Goal: Task Accomplishment & Management: Complete application form

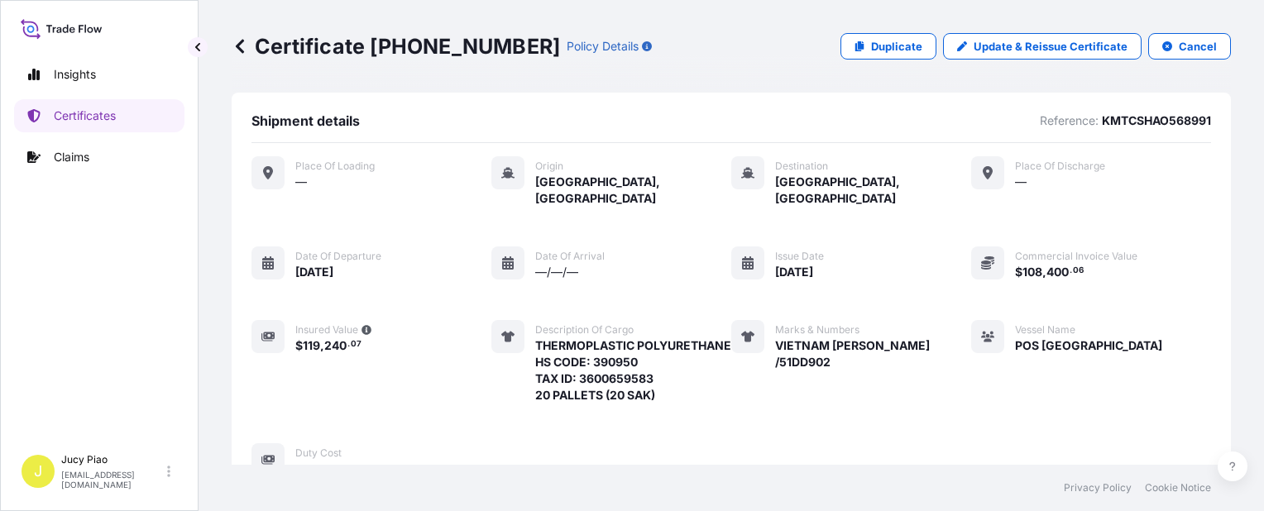
scroll to position [611, 0]
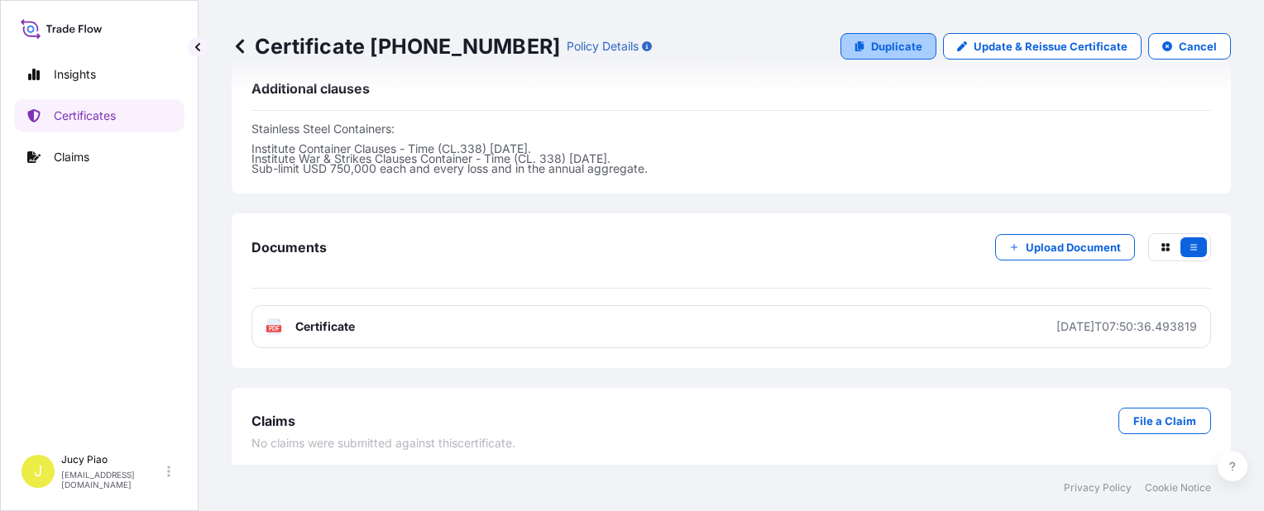
click at [867, 58] on link "Duplicate" at bounding box center [889, 46] width 96 height 26
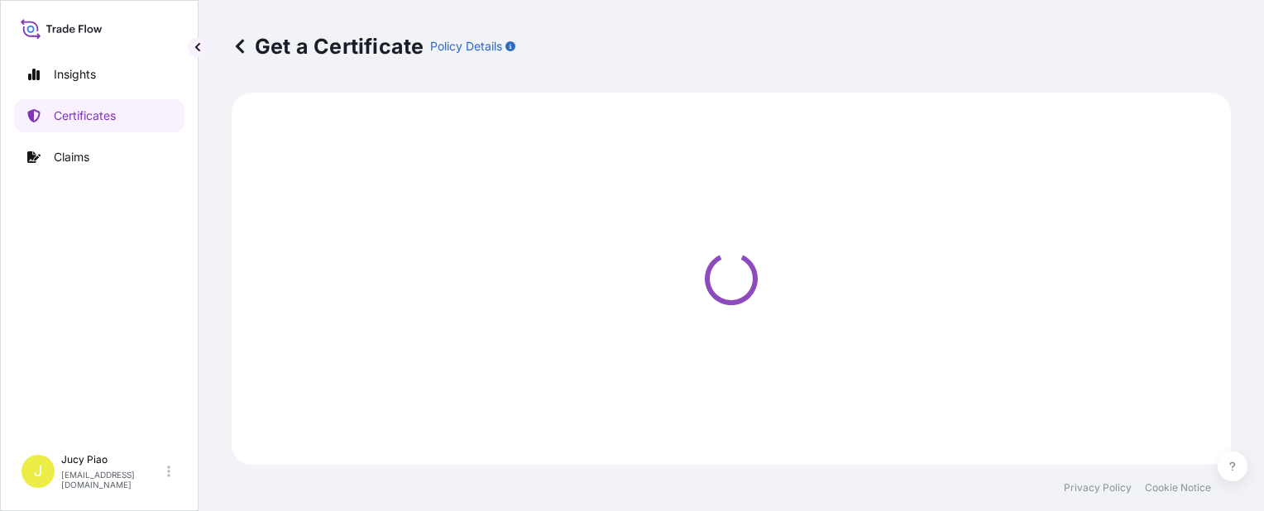
select select "Ocean Vessel"
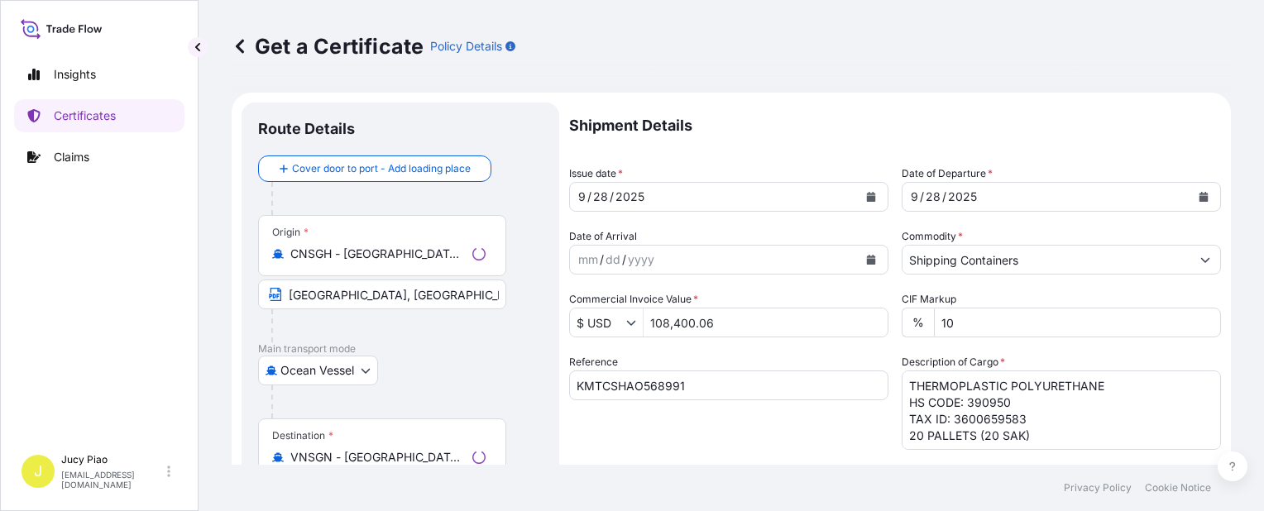
select select "31566"
click at [626, 381] on input "KMTCSHAO568991" at bounding box center [728, 386] width 319 height 30
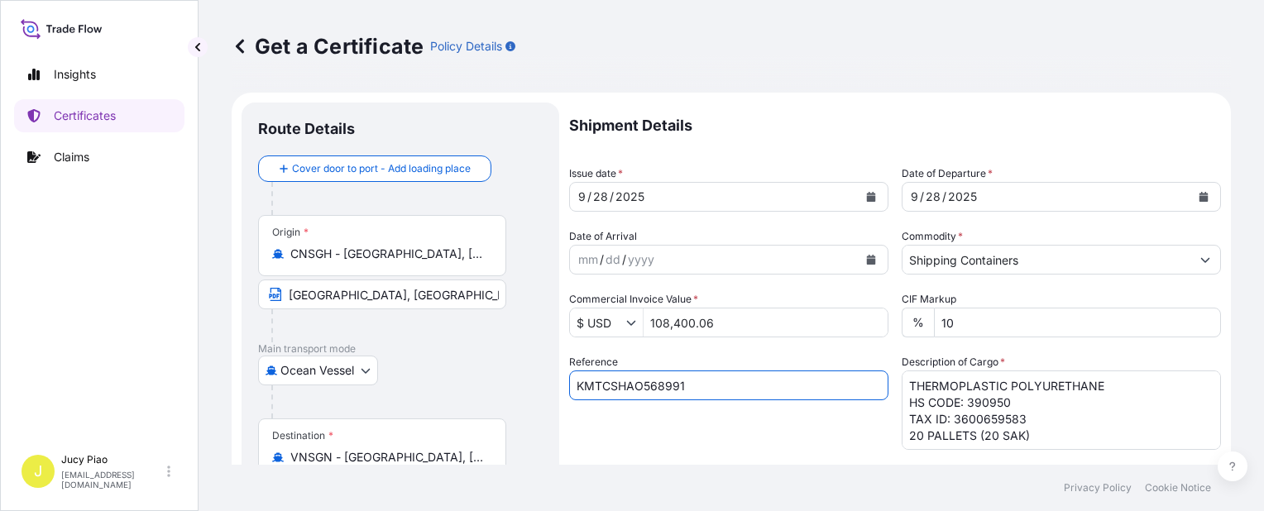
click at [717, 392] on input "KMTCSHAO568991" at bounding box center [728, 386] width 319 height 30
drag, startPoint x: 470, startPoint y: 365, endPoint x: 481, endPoint y: 383, distance: 21.1
click at [381, 363] on form "Route Details Cover door to port - Add loading place Place of loading Road / [G…" at bounding box center [732, 520] width 1000 height 855
paste input "ATD [GEOGRAPHIC_DATA]:9/28 ETA CAT LAI:10/2"
click at [689, 422] on div "Reference ATD [GEOGRAPHIC_DATA]:9/28 ETA CAT LAI:10/2" at bounding box center [728, 402] width 319 height 96
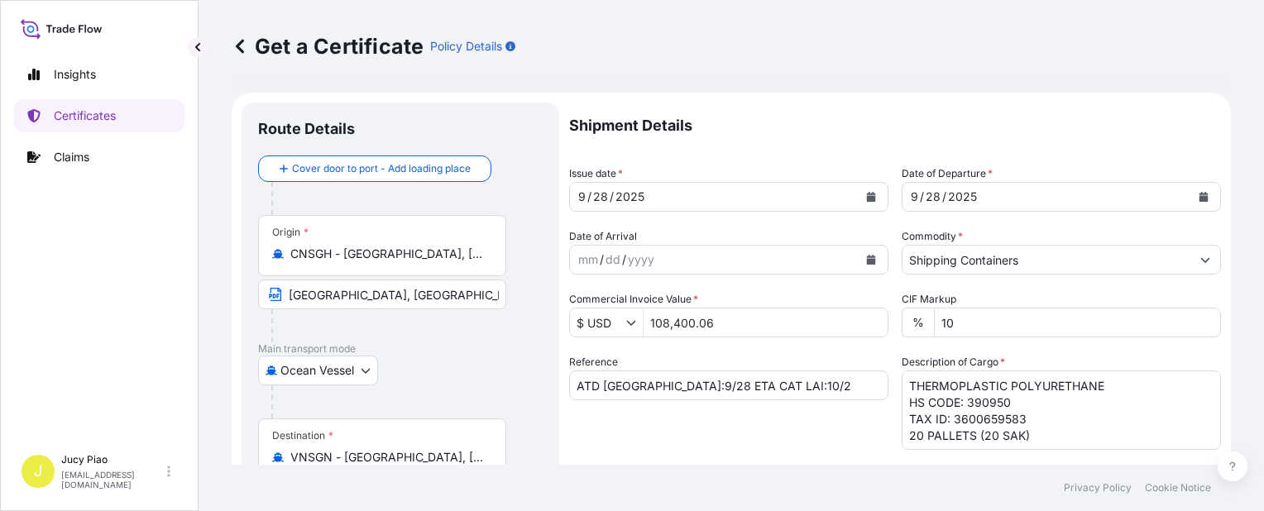
click at [805, 393] on input "ATD [GEOGRAPHIC_DATA]:9/28 ETA CAT LAI:10/2" at bounding box center [728, 386] width 319 height 30
drag, startPoint x: 622, startPoint y: 389, endPoint x: 417, endPoint y: 377, distance: 205.6
click at [411, 375] on form "Route Details Cover door to port - Add loading place Place of loading Road / [G…" at bounding box center [732, 520] width 1000 height 855
paste input "KMTCSHAO576014"
type input "KMTCSHAO576014"
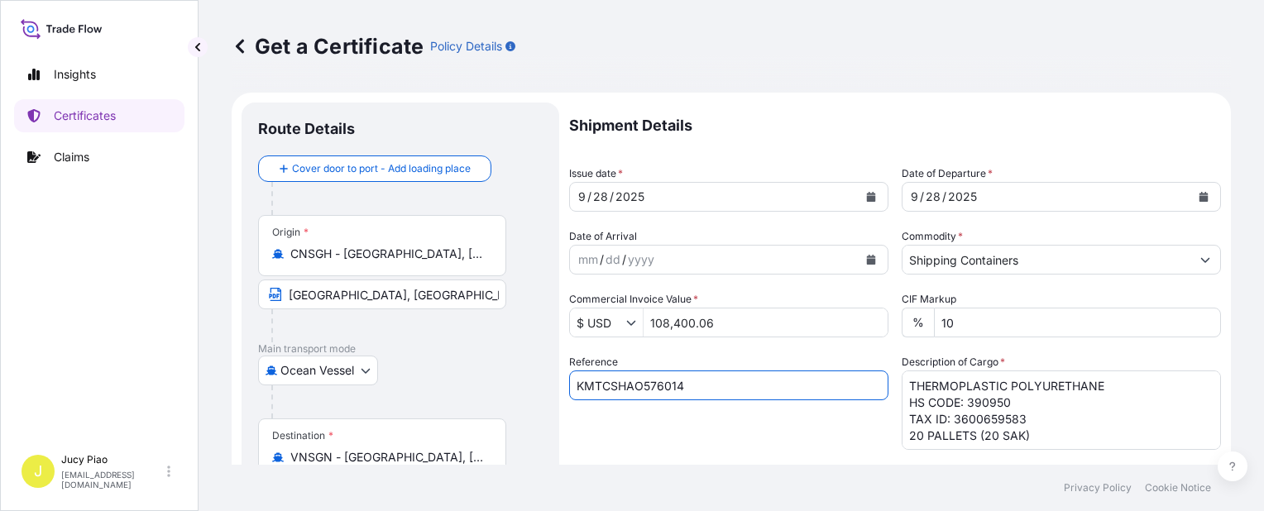
click at [715, 444] on div "Reference KMTCSHAO576014" at bounding box center [728, 402] width 319 height 96
click at [1051, 434] on textarea "THERMOPLASTIC POLYURETHANE HS CODE: 390950 TAX ID: 3600659583 20 PALLETS (20 SA…" at bounding box center [1061, 410] width 319 height 79
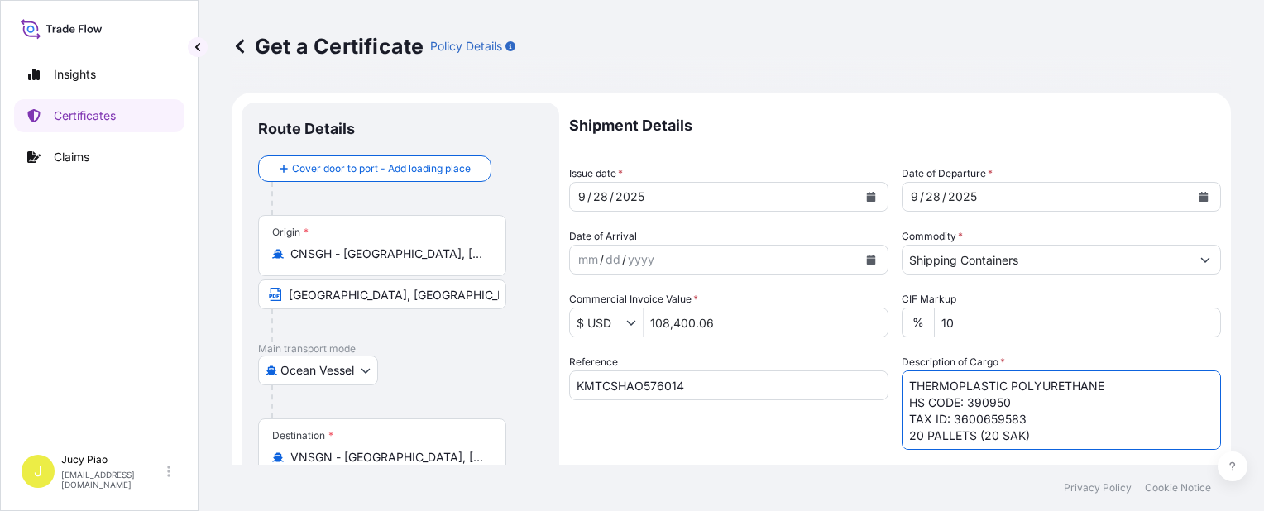
drag, startPoint x: 1007, startPoint y: 435, endPoint x: 788, endPoint y: 301, distance: 257.0
click at [739, 305] on div "Shipment Details Issue date * [DATE] Date of Departure * [DATE] Date of Arrival…" at bounding box center [895, 497] width 652 height 789
paste textarea "7 PALLETS (27 BOXES"
drag, startPoint x: 1039, startPoint y: 429, endPoint x: 882, endPoint y: 361, distance: 171.2
click at [882, 361] on div "Shipment Details Issue date * [DATE] Date of Departure * [DATE] Date of Arrival…" at bounding box center [895, 497] width 652 height 789
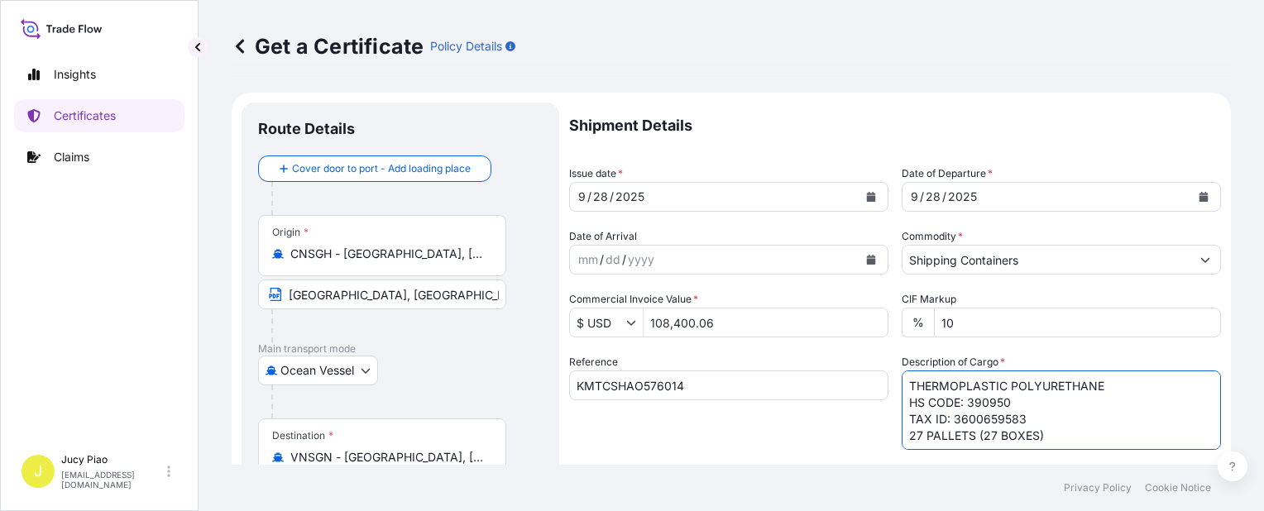
scroll to position [83, 0]
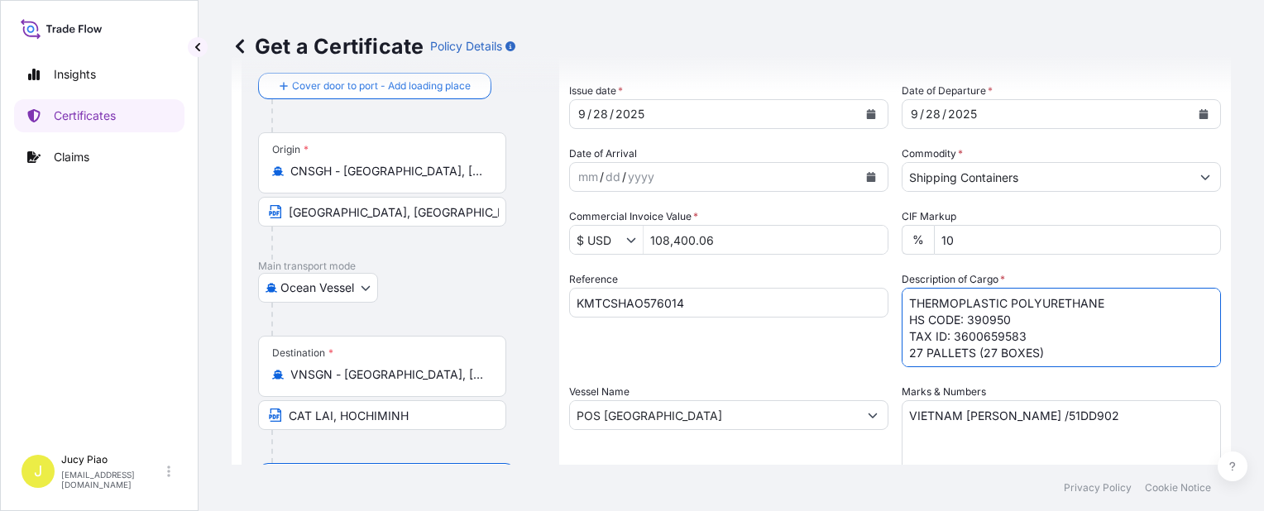
type textarea "THERMOPLASTIC POLYURETHANE HS CODE: 390950 TAX ID: 3600659583 27 PALLETS (27 BO…"
drag, startPoint x: 1060, startPoint y: 427, endPoint x: 1082, endPoint y: 425, distance: 21.6
click at [1061, 427] on textarea "VIETNAM [PERSON_NAME] /51DD902" at bounding box center [1061, 442] width 319 height 83
drag, startPoint x: 1086, startPoint y: 424, endPoint x: 785, endPoint y: 403, distance: 301.9
click at [785, 403] on div "Shipment Details Issue date * [DATE] Date of Departure * [DATE] Date of Arrival…" at bounding box center [895, 414] width 652 height 789
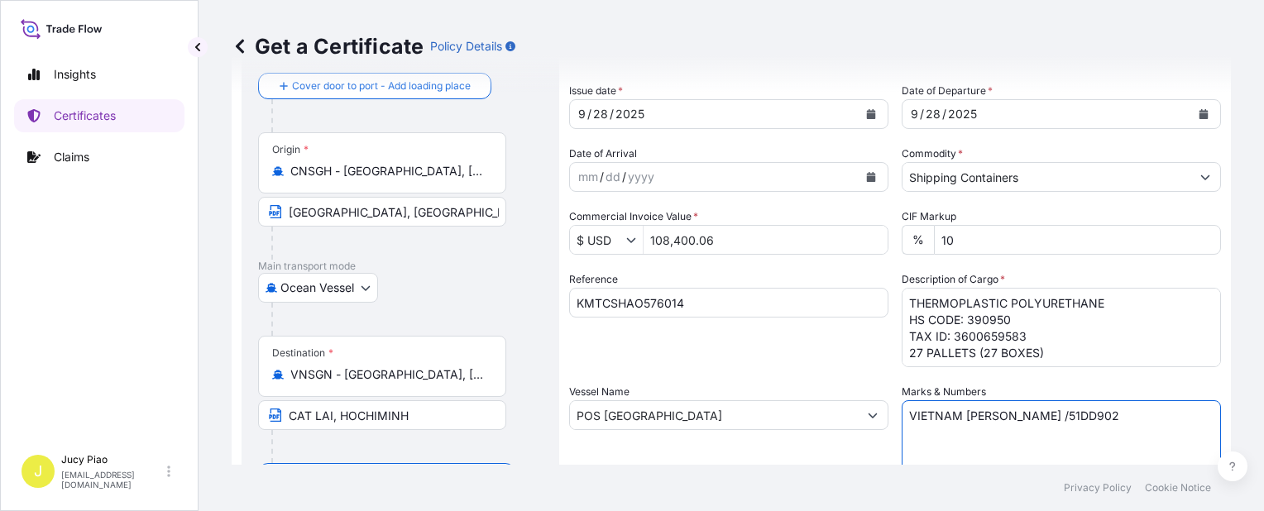
paste textarea "1RT09"
type textarea "VIETNAM [PERSON_NAME] /511RT09"
click at [694, 367] on div "Reference KMTCSHAO576014" at bounding box center [728, 319] width 319 height 96
click at [650, 360] on div "Reference KMTCSHAO576014" at bounding box center [728, 319] width 319 height 96
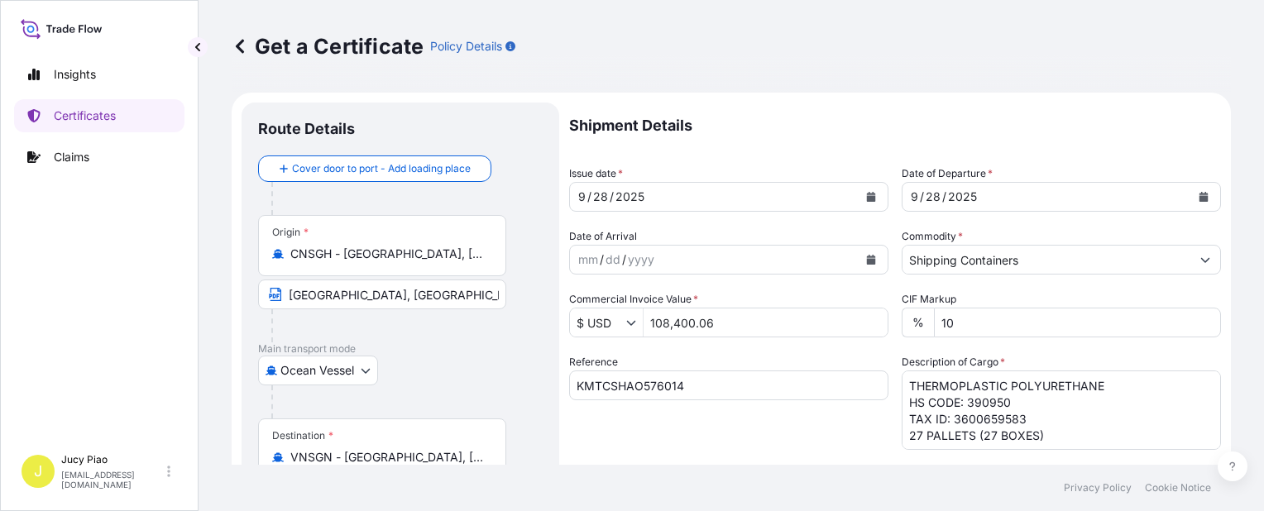
click at [848, 449] on div "Reference KMTCSHAO576014" at bounding box center [728, 402] width 319 height 96
click at [727, 323] on input "108,400.06" at bounding box center [766, 323] width 244 height 30
drag, startPoint x: 686, startPoint y: 316, endPoint x: 510, endPoint y: 283, distance: 179.3
click at [506, 286] on form "Route Details Cover door to port - Add loading place Place of loading Road / [G…" at bounding box center [732, 520] width 1000 height 855
click at [768, 440] on div "Reference KMTCSHAO576014" at bounding box center [728, 402] width 319 height 96
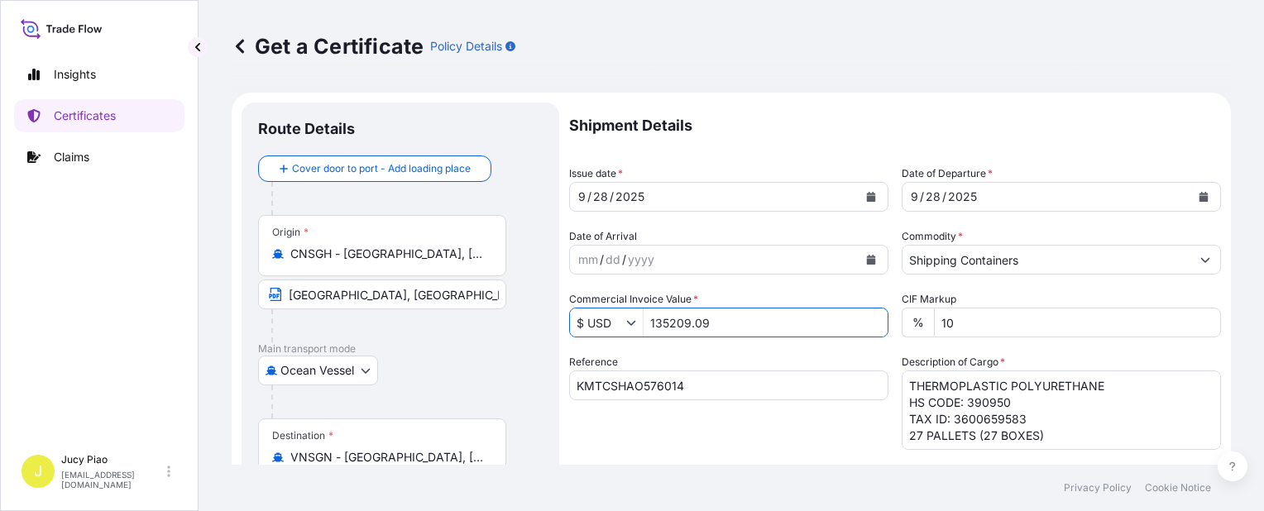
type input "135,209.09"
click at [768, 440] on div "Reference KMTCSHAO576014" at bounding box center [728, 402] width 319 height 96
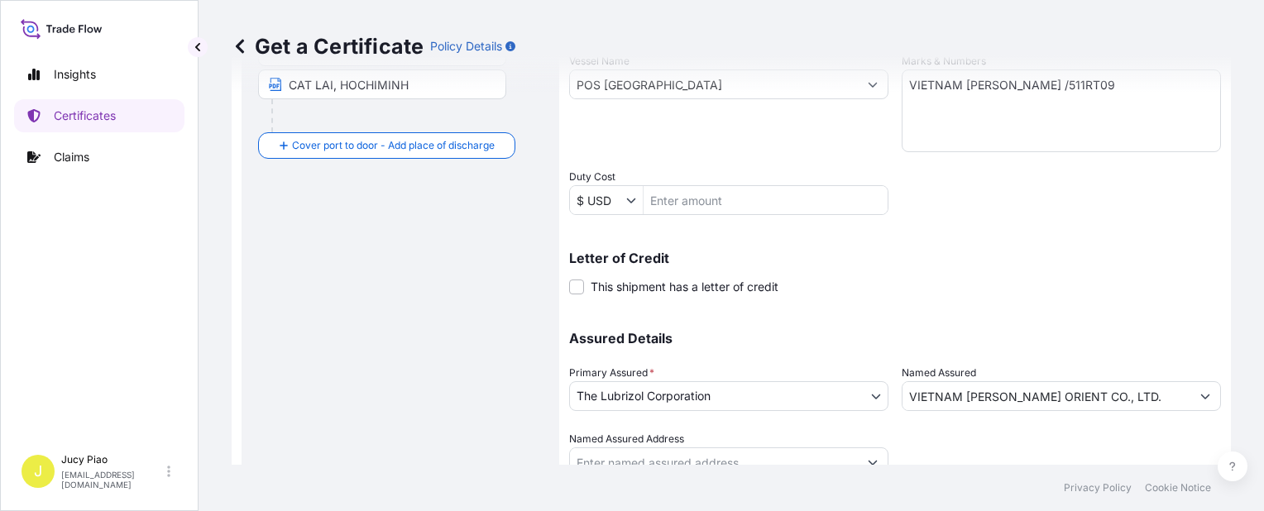
scroll to position [481, 0]
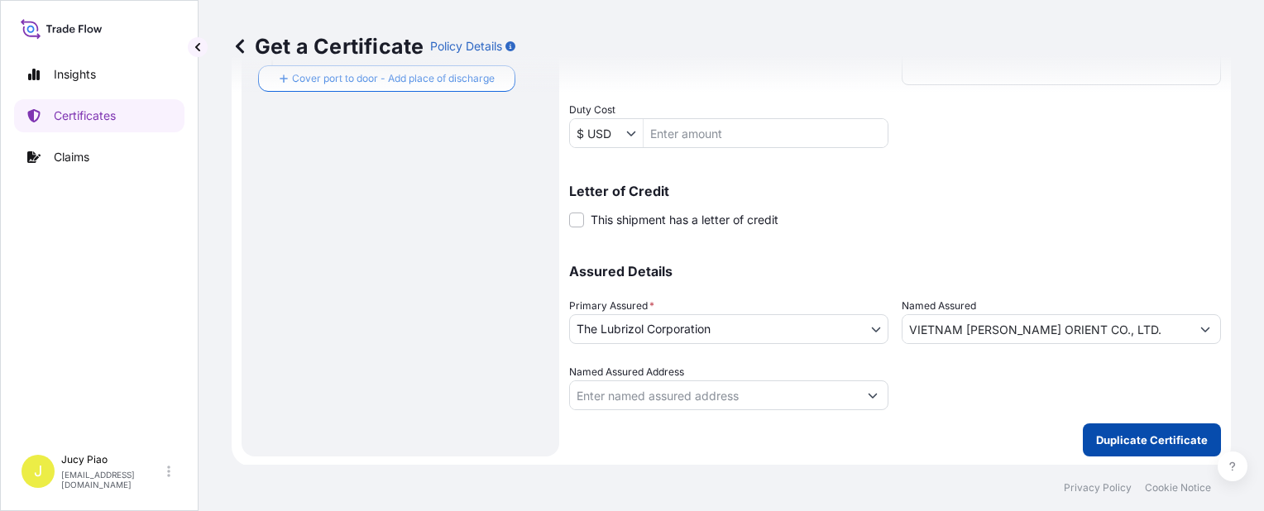
click at [1137, 442] on p "Duplicate Certificate" at bounding box center [1152, 440] width 112 height 17
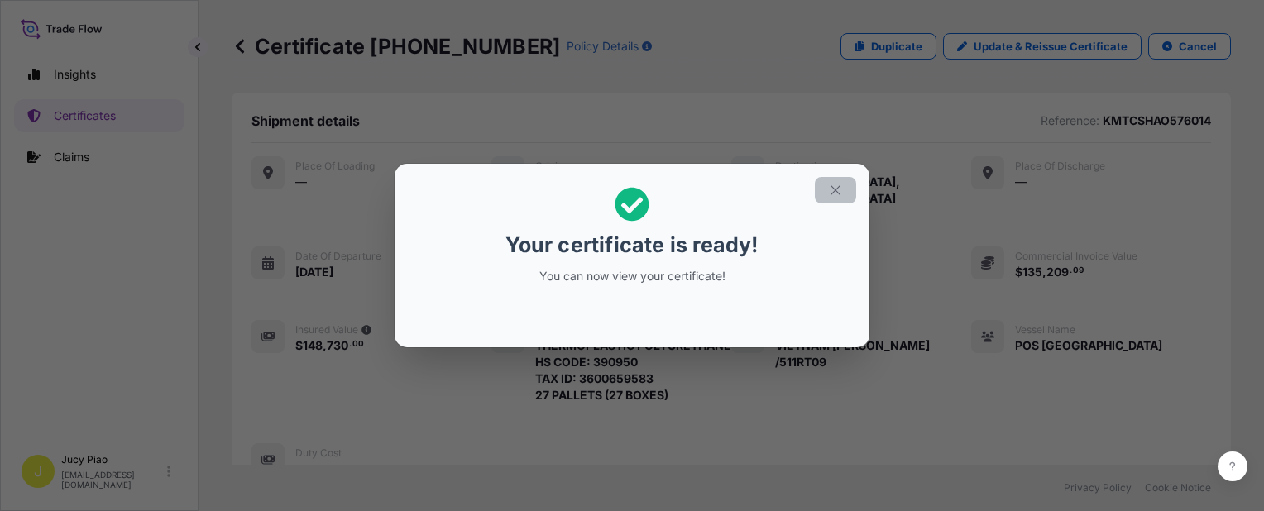
click at [834, 189] on icon "button" at bounding box center [835, 190] width 15 height 15
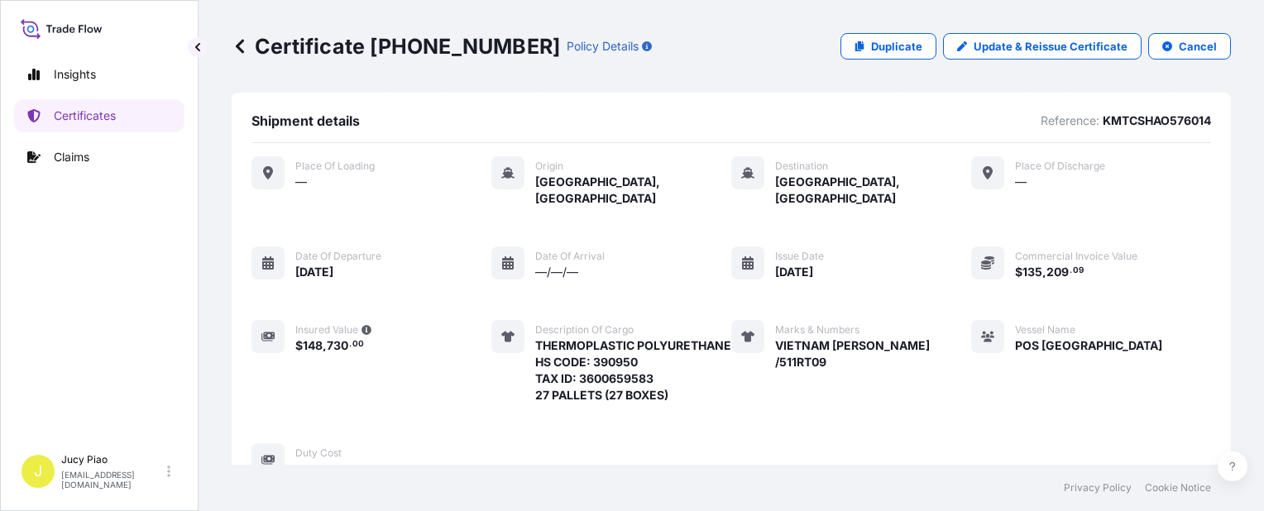
click at [980, 266] on div "Place of Loading — Origin [GEOGRAPHIC_DATA], [GEOGRAPHIC_DATA] Destination [GEO…" at bounding box center [732, 316] width 960 height 321
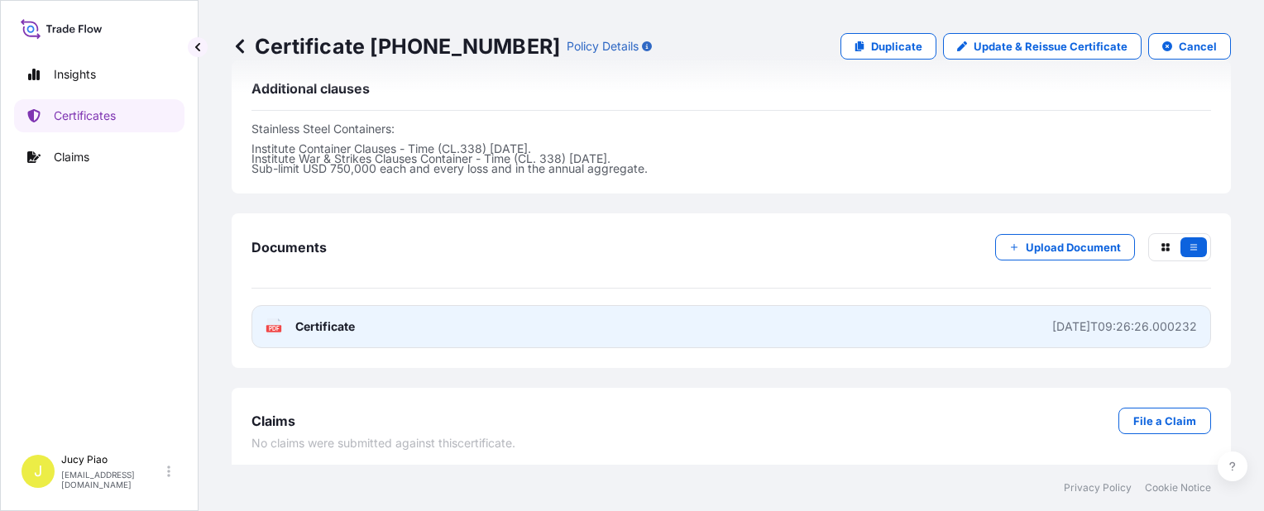
drag, startPoint x: 991, startPoint y: 330, endPoint x: 978, endPoint y: 324, distance: 14.5
click at [978, 324] on link "PDF Certificate [DATE]T09:26:26.000232" at bounding box center [732, 326] width 960 height 43
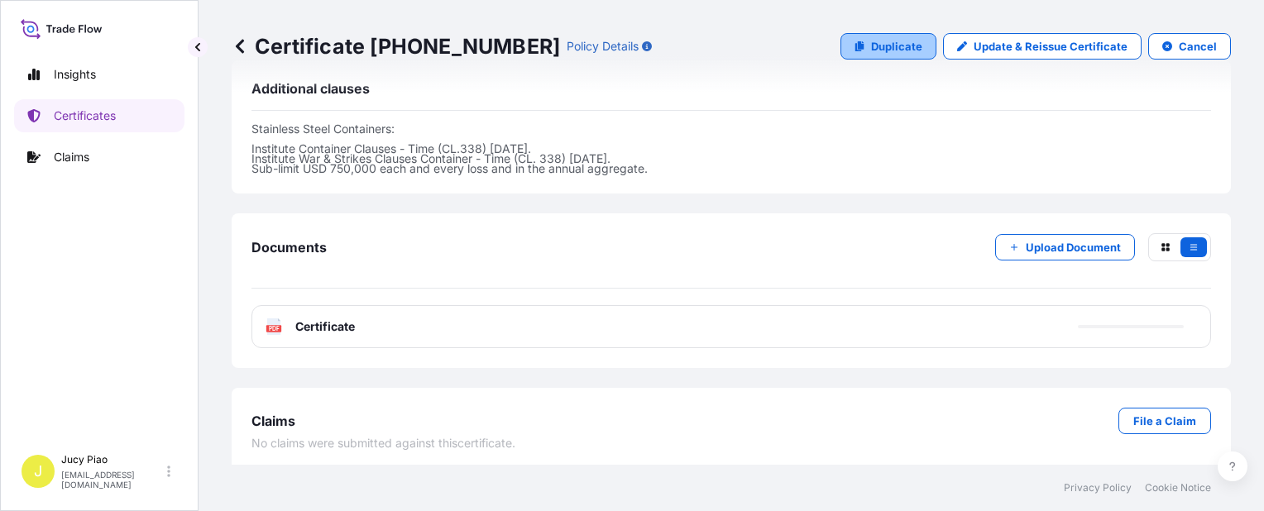
click at [901, 51] on p "Duplicate" at bounding box center [896, 46] width 51 height 17
select select "Ocean Vessel"
select select "31566"
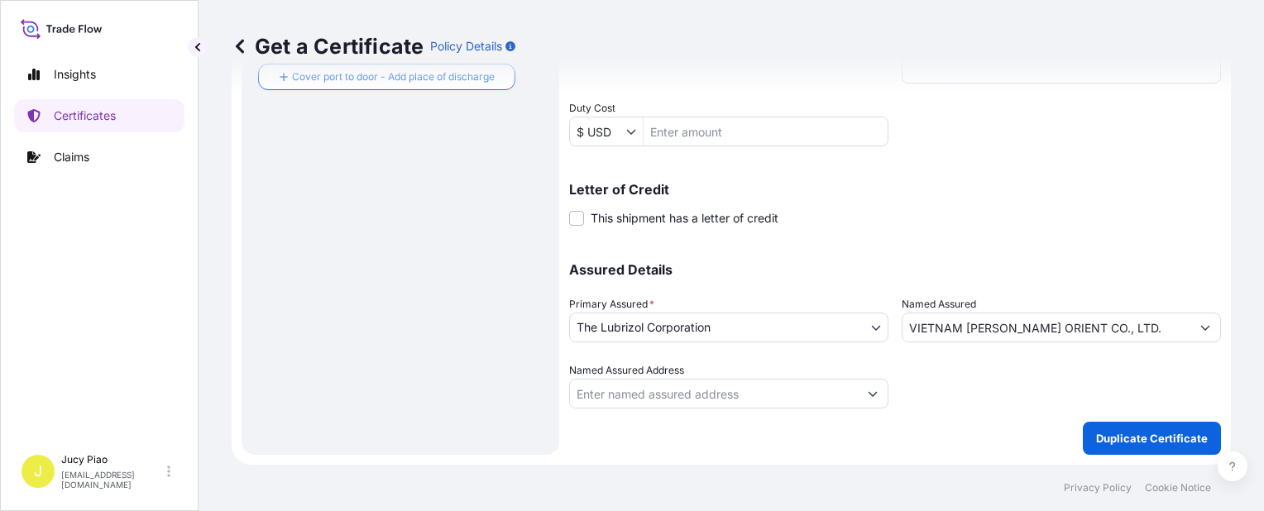
scroll to position [481, 0]
click at [875, 266] on p "Assured Details" at bounding box center [895, 271] width 652 height 13
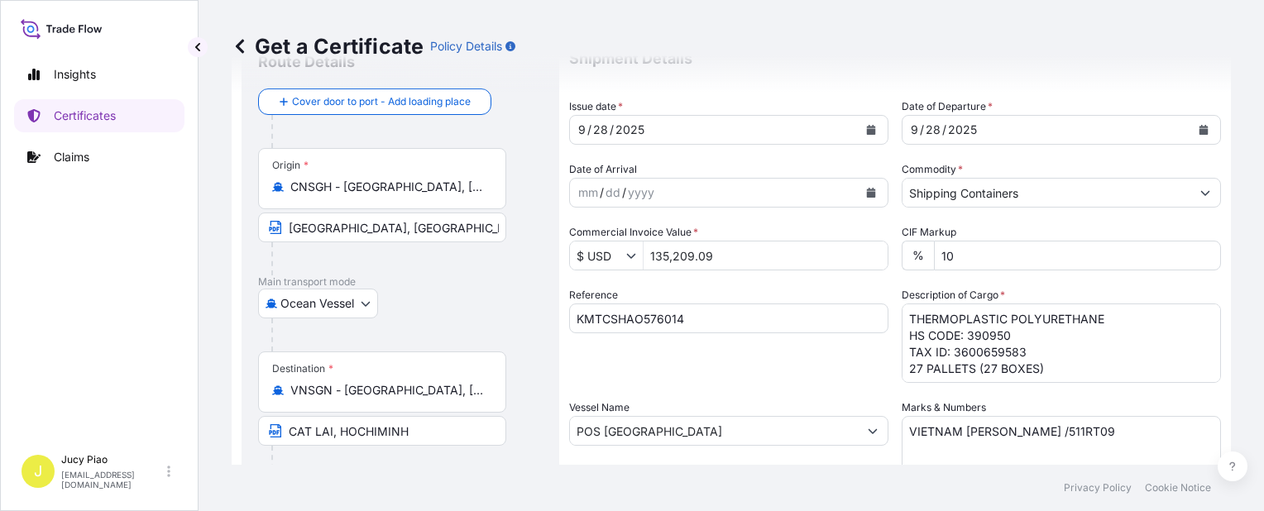
scroll to position [150, 0]
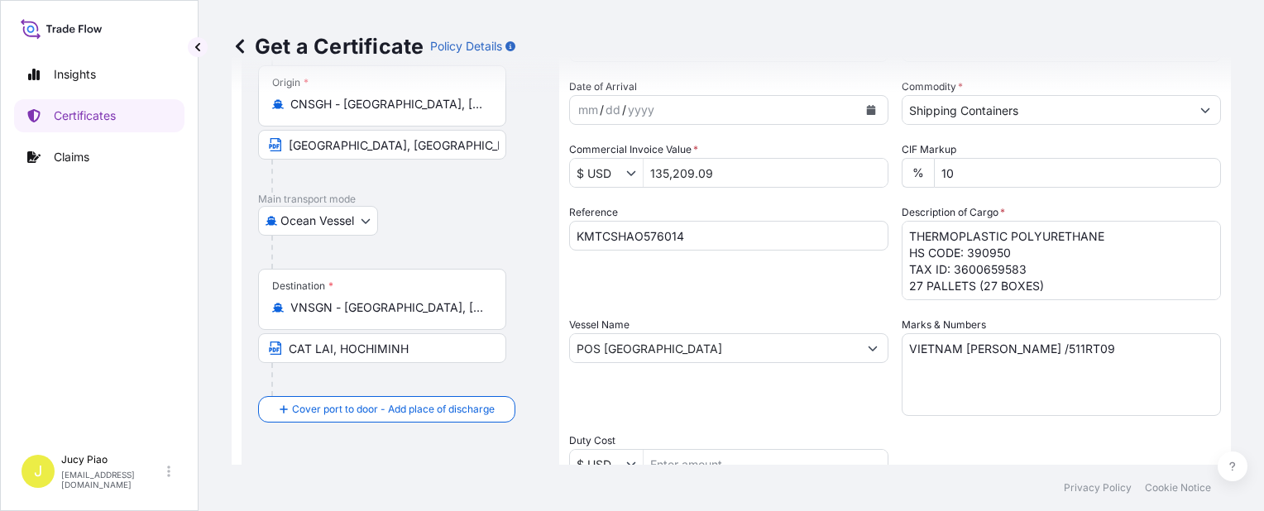
click at [717, 315] on div "Shipment Details Issue date * [DATE] Date of Departure * [DATE] Date of Arrival…" at bounding box center [895, 347] width 652 height 789
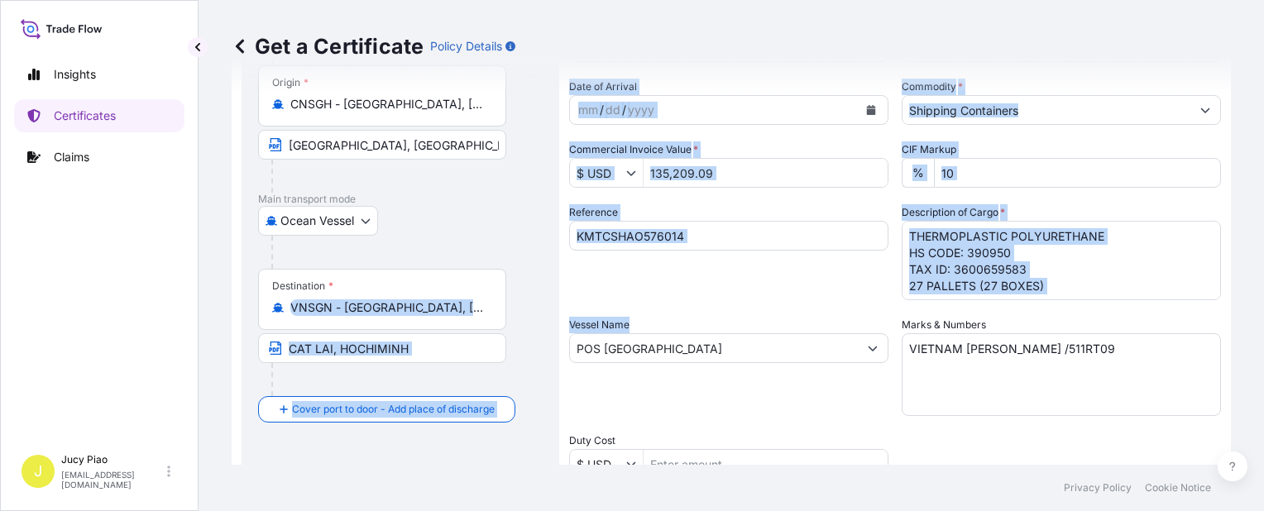
drag, startPoint x: 741, startPoint y: 319, endPoint x: 383, endPoint y: 294, distance: 359.2
click at [388, 295] on form "Route Details Cover door to port - Add loading place Place of loading Road / [G…" at bounding box center [732, 370] width 1000 height 855
click at [732, 273] on div "Reference KMTCSHAO576014" at bounding box center [728, 252] width 319 height 96
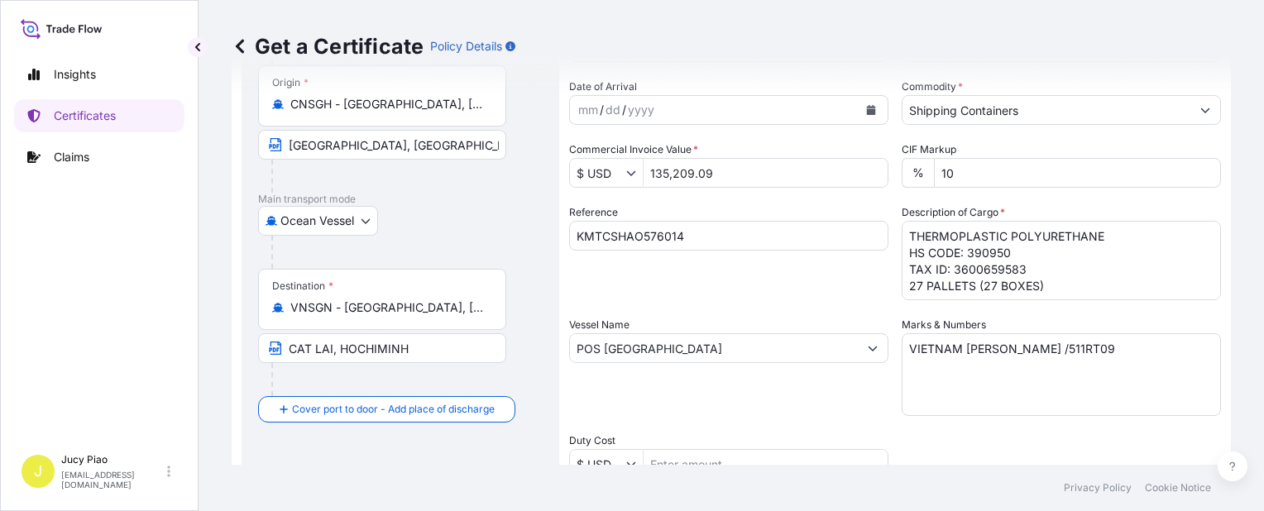
click at [692, 232] on input "KMTCSHAO576014" at bounding box center [728, 236] width 319 height 30
drag, startPoint x: 552, startPoint y: 220, endPoint x: 381, endPoint y: 200, distance: 172.4
click at [386, 201] on form "Route Details Cover door to port - Add loading place Place of loading Road / [G…" at bounding box center [732, 370] width 1000 height 855
paste input "28895"
type input "KMTCSHAO528895"
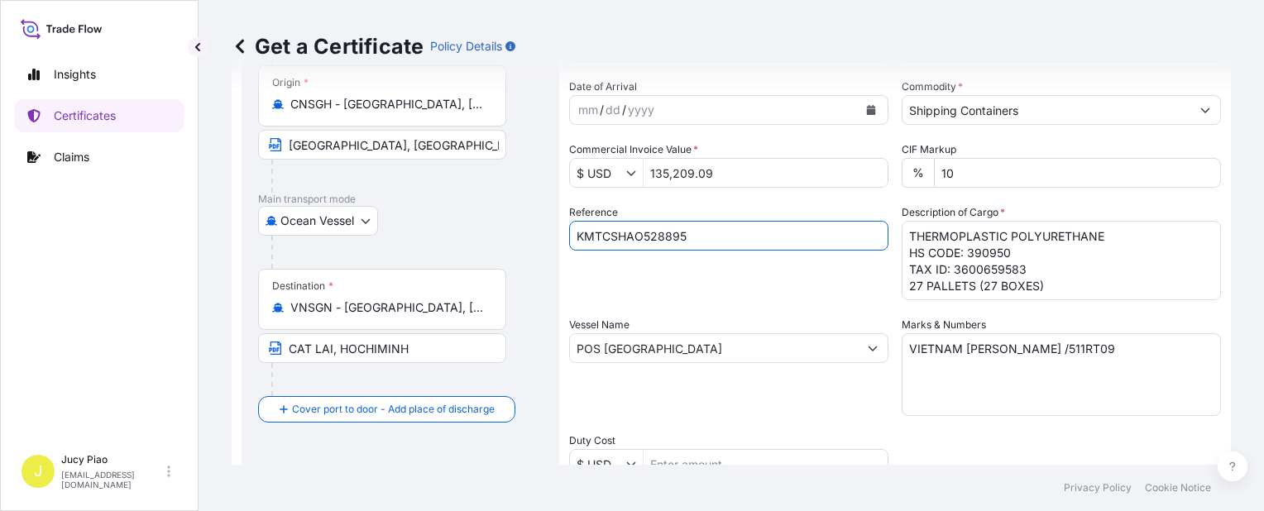
click at [716, 298] on div "Reference KMTCSHAO528895" at bounding box center [728, 252] width 319 height 96
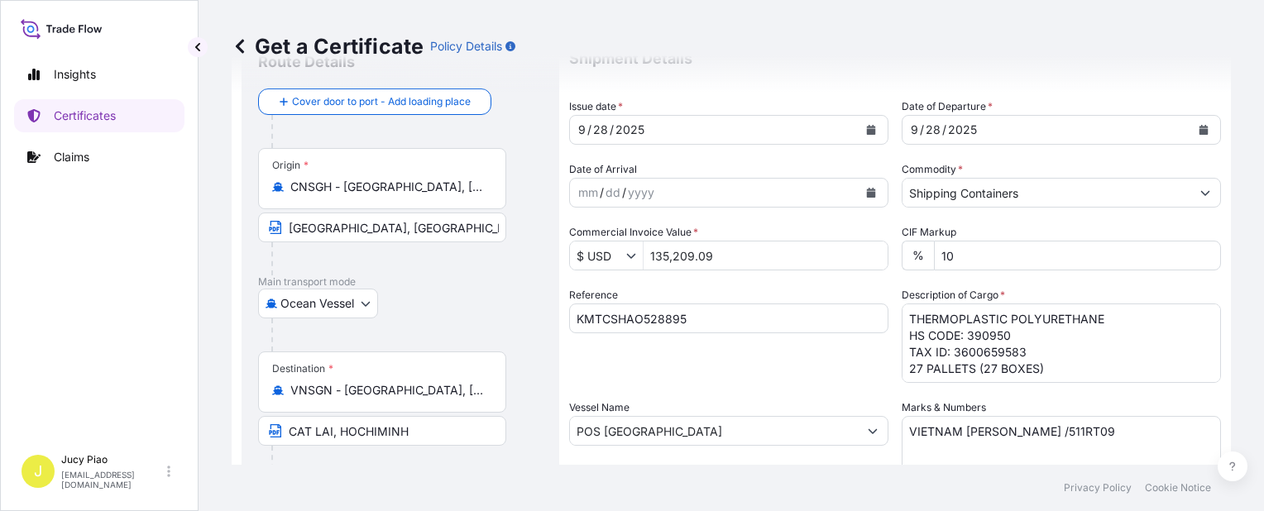
click at [1066, 439] on textarea "VIETNAM [PERSON_NAME] /511RT09" at bounding box center [1061, 457] width 319 height 83
drag, startPoint x: 1076, startPoint y: 437, endPoint x: 785, endPoint y: 412, distance: 292.3
click at [785, 412] on div "Shipment Details Issue date * [DATE] Date of Departure * [DATE] Date of Arrival…" at bounding box center [895, 430] width 652 height 789
paste textarea "FRAMAS RO25-0186 [GEOGRAPHIC_DATA]"
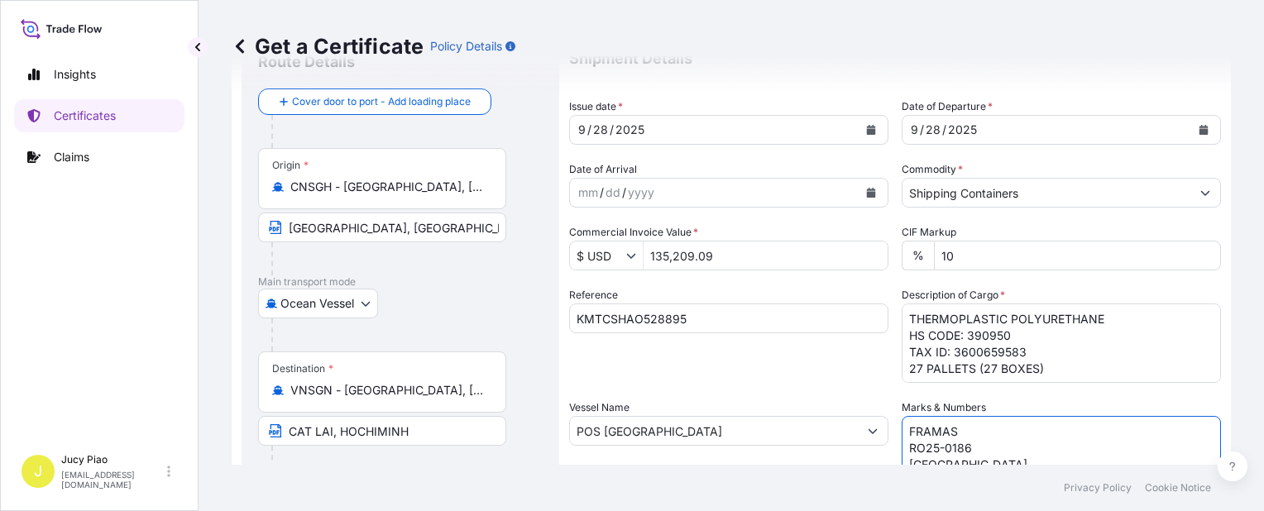
scroll to position [73, 0]
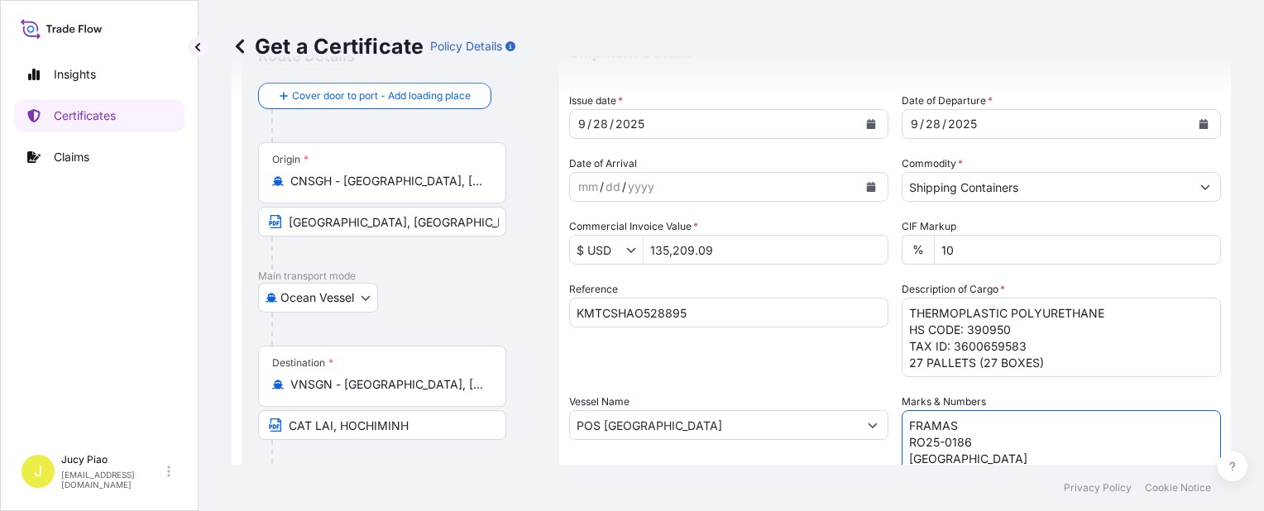
type textarea "FRAMAS RO25-0186 [GEOGRAPHIC_DATA]"
click at [1027, 359] on textarea "THERMOPLASTIC POLYURETHANE HS CODE: 390950 TAX ID: 3600659583 27 PALLETS (27 BO…" at bounding box center [1061, 337] width 319 height 79
drag, startPoint x: 1046, startPoint y: 363, endPoint x: 751, endPoint y: 271, distance: 308.8
click at [751, 271] on div "Shipment Details Issue date * [DATE] Date of Departure * [DATE] Date of Arrival…" at bounding box center [895, 424] width 652 height 789
paste textarea "ESTANE(R) ECO 12T95 NAT 02, PE BAG HS CODE: 390950 22 PALLETS (800 BAG"
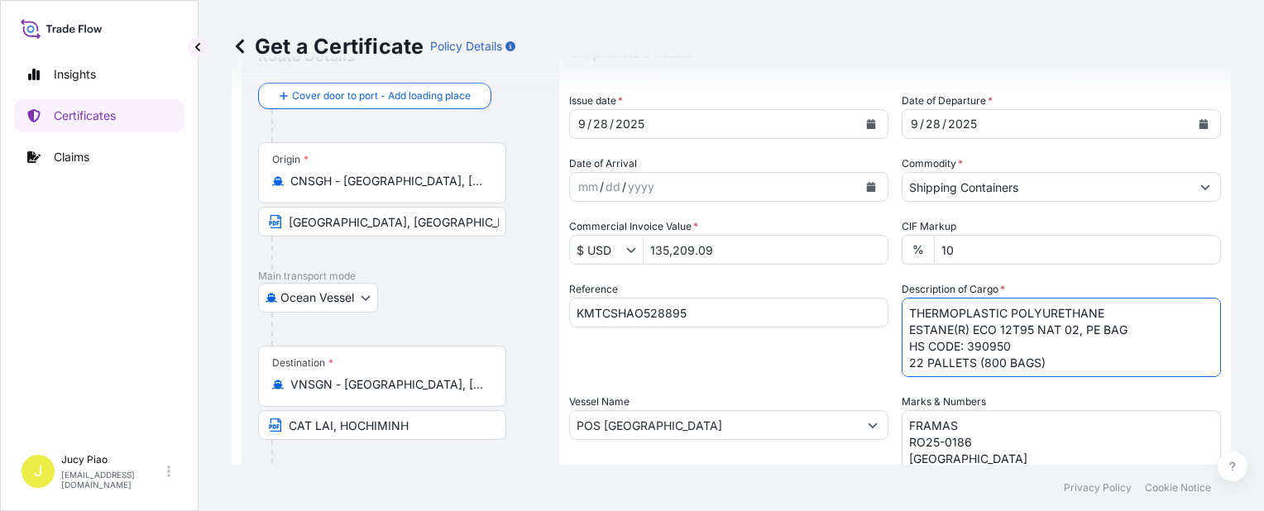
type textarea "THERMOPLASTIC POLYURETHANE ESTANE(R) ECO 12T95 NAT 02, PE BAG HS CODE: 390950 2…"
click at [810, 368] on div "Reference KMTCSHAO528895" at bounding box center [728, 329] width 319 height 96
click at [674, 426] on input "POS [GEOGRAPHIC_DATA]" at bounding box center [714, 425] width 288 height 30
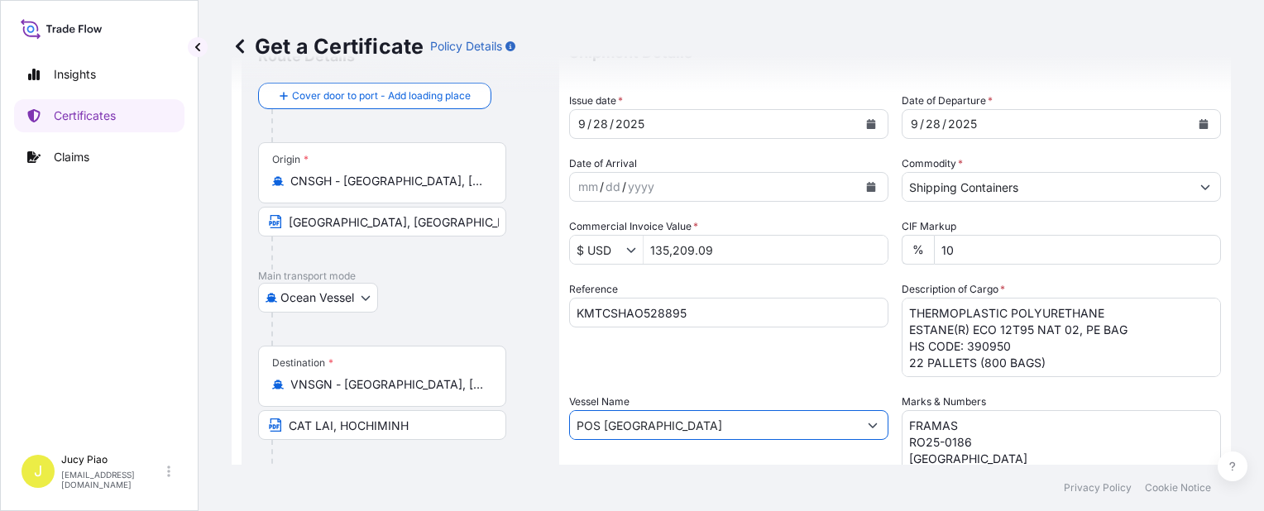
drag, startPoint x: 683, startPoint y: 427, endPoint x: 425, endPoint y: 410, distance: 258.7
click at [425, 410] on form "Route Details Cover door to port - Add loading place Place of loading Road / [G…" at bounding box center [732, 447] width 1000 height 855
paste input "STARSHIP PEGASUS"
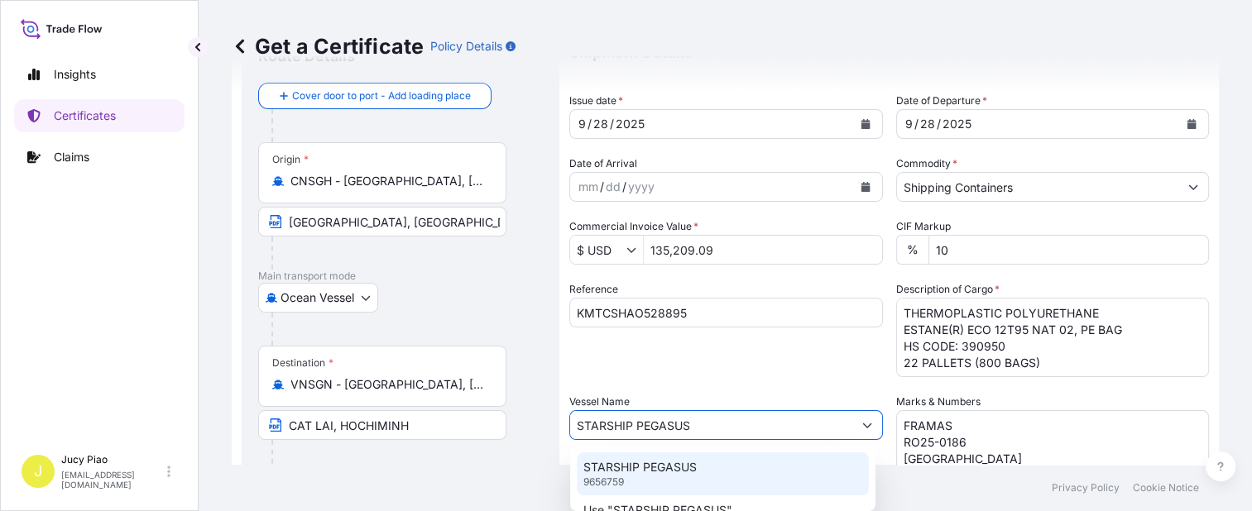
click at [645, 462] on p "STARSHIP PEGASUS" at bounding box center [639, 467] width 113 height 17
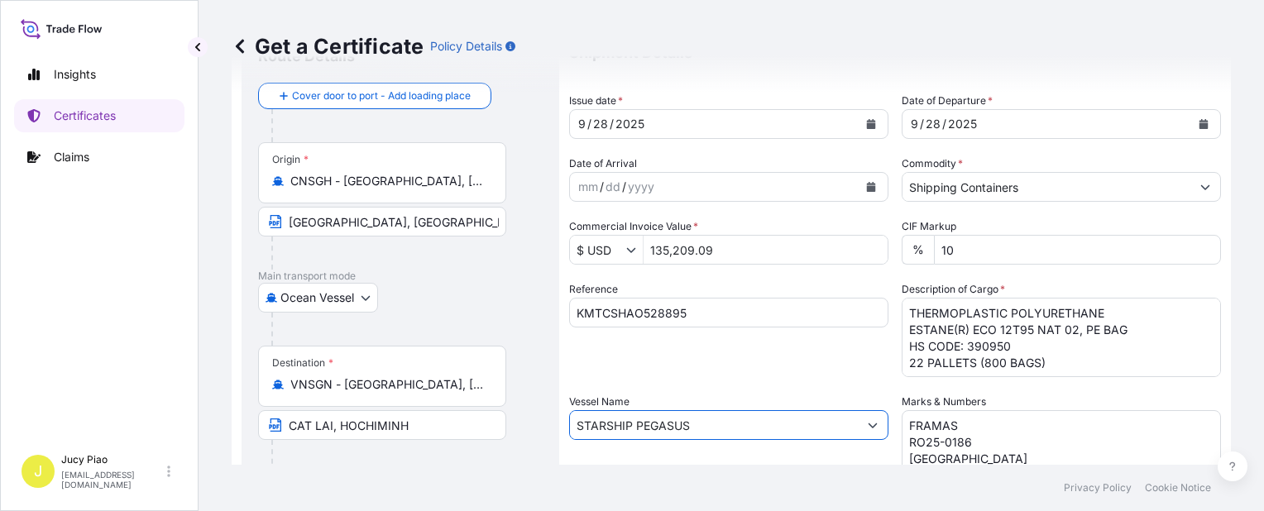
type input "STARSHIP PEGASUS"
click at [691, 378] on div "Shipment Details Issue date * [DATE] Date of Departure * [DATE] Date of Arrival…" at bounding box center [895, 424] width 652 height 789
click at [602, 122] on div "28" at bounding box center [601, 124] width 18 height 20
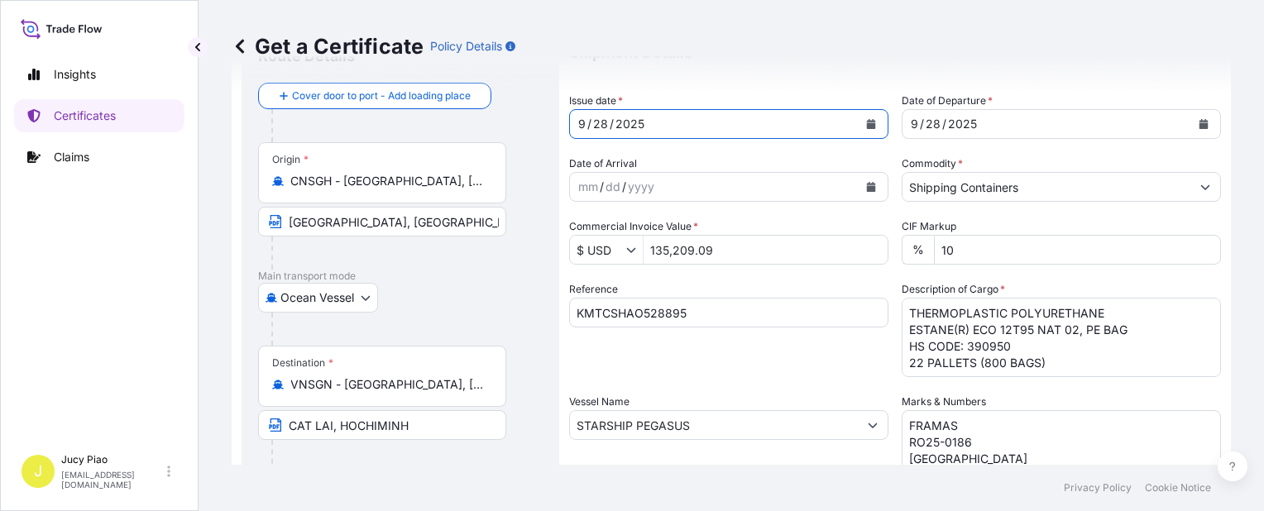
click at [600, 122] on div "28" at bounding box center [601, 124] width 18 height 20
click at [930, 124] on div "28" at bounding box center [933, 124] width 18 height 20
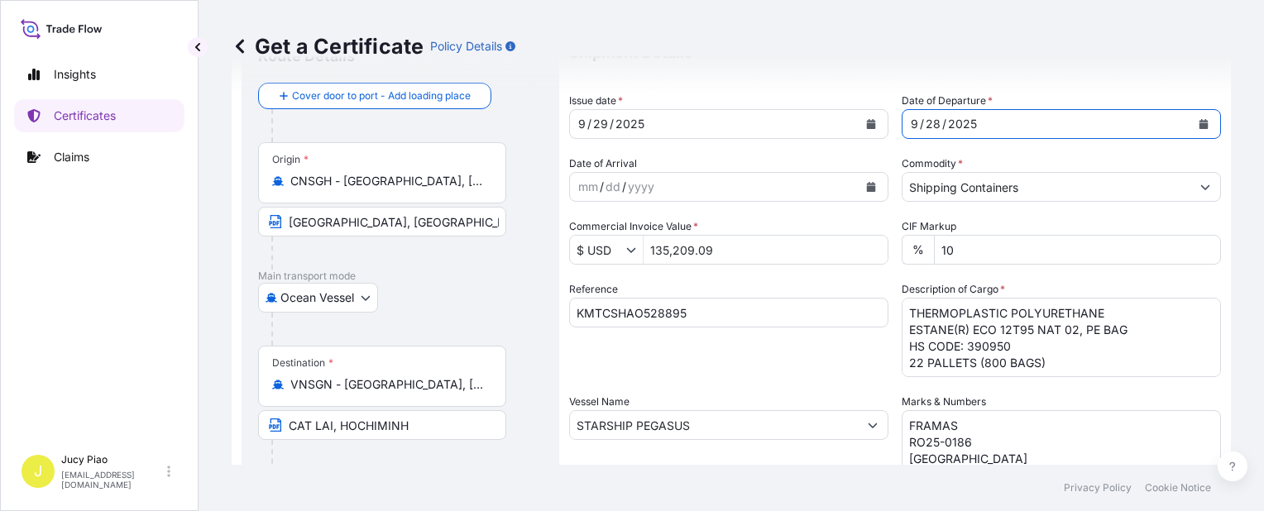
click at [928, 124] on div "28" at bounding box center [933, 124] width 18 height 20
click at [815, 377] on div "Shipment Details Issue date * [DATE] Date of Departure * [DATE] Date of Arrival…" at bounding box center [895, 424] width 652 height 789
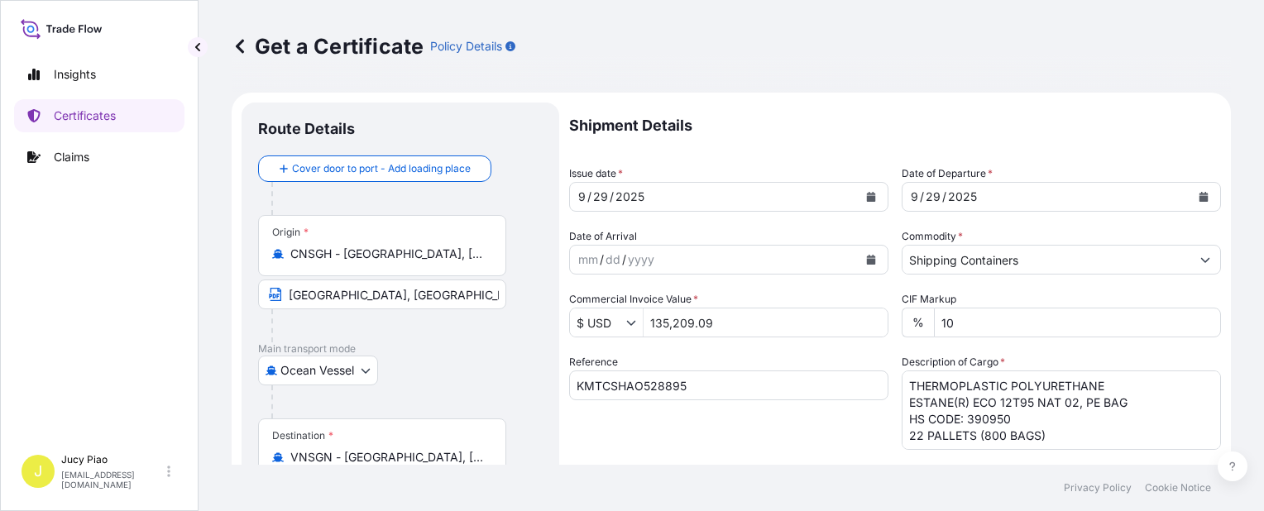
scroll to position [83, 0]
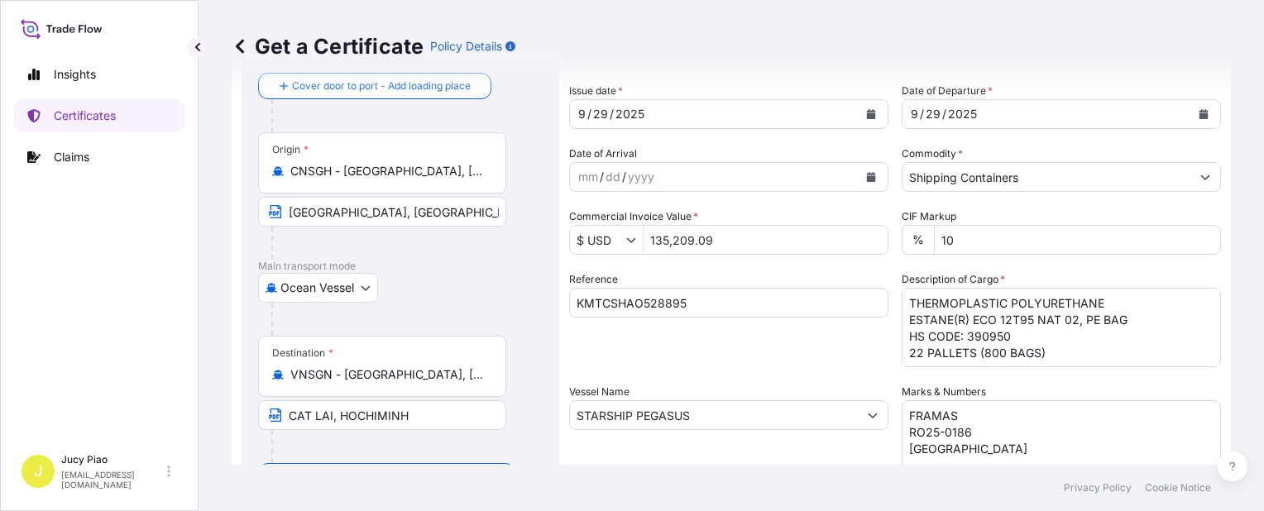
click at [746, 232] on input "135,209.09" at bounding box center [766, 240] width 244 height 30
click at [726, 236] on input "135,209.09" at bounding box center [766, 240] width 244 height 30
drag, startPoint x: 724, startPoint y: 245, endPoint x: 559, endPoint y: 228, distance: 165.5
click at [561, 227] on form "Route Details Cover door to port - Add loading place Place of loading Road / [G…" at bounding box center [732, 437] width 1000 height 855
type input "148,600"
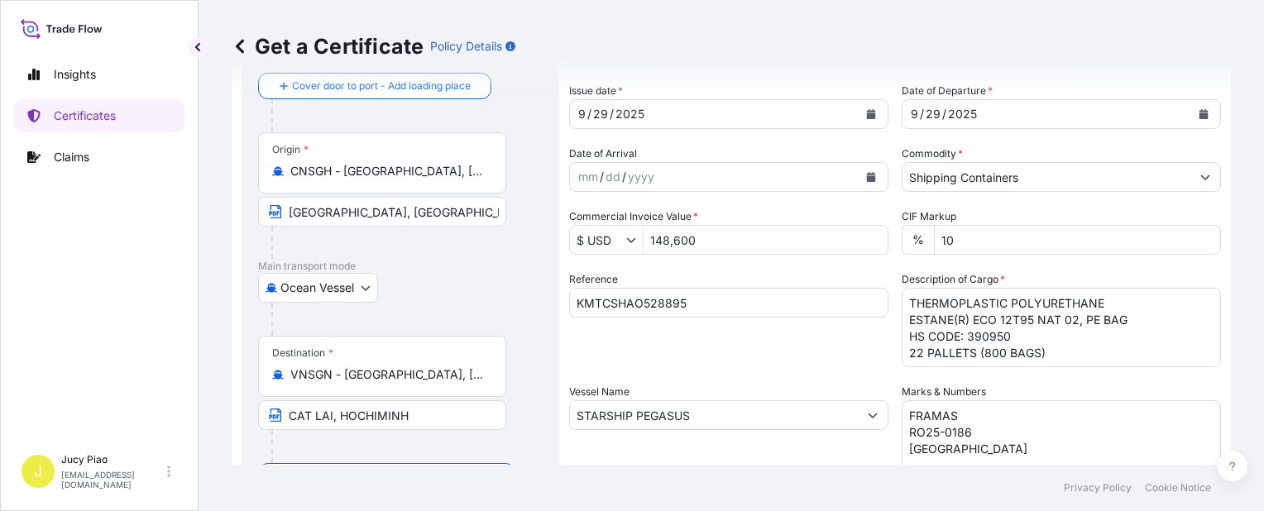
click at [744, 369] on div "Shipment Details Issue date * [DATE] Date of Departure * [DATE] Date of Arrival…" at bounding box center [895, 414] width 652 height 789
click at [730, 362] on div "Reference KMTCSHAO528895" at bounding box center [728, 319] width 319 height 96
click at [768, 341] on div "Reference KMTCSHAO528895" at bounding box center [728, 319] width 319 height 96
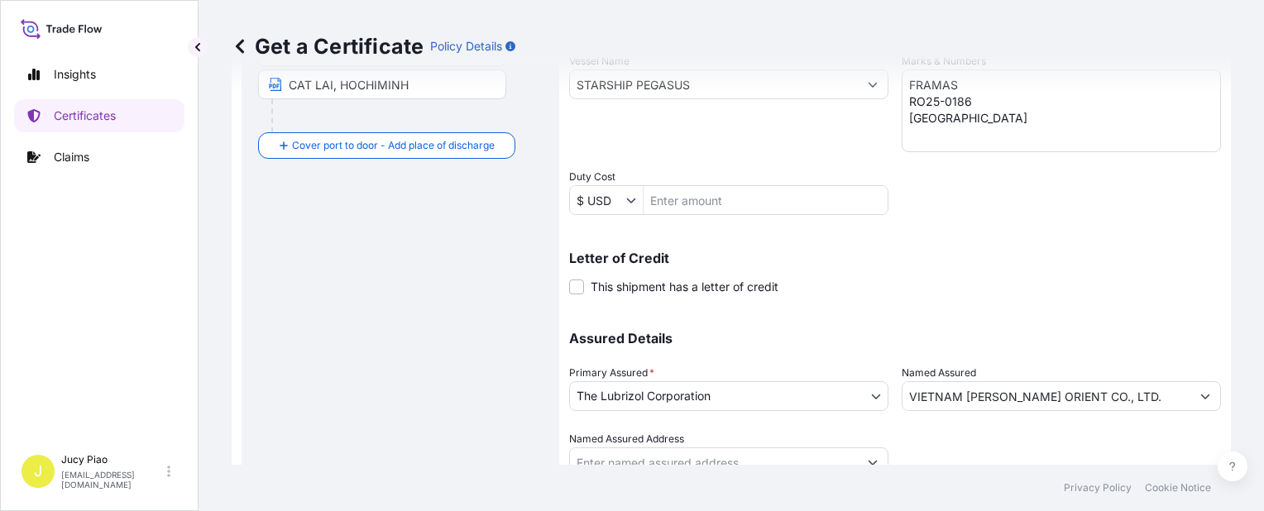
scroll to position [481, 0]
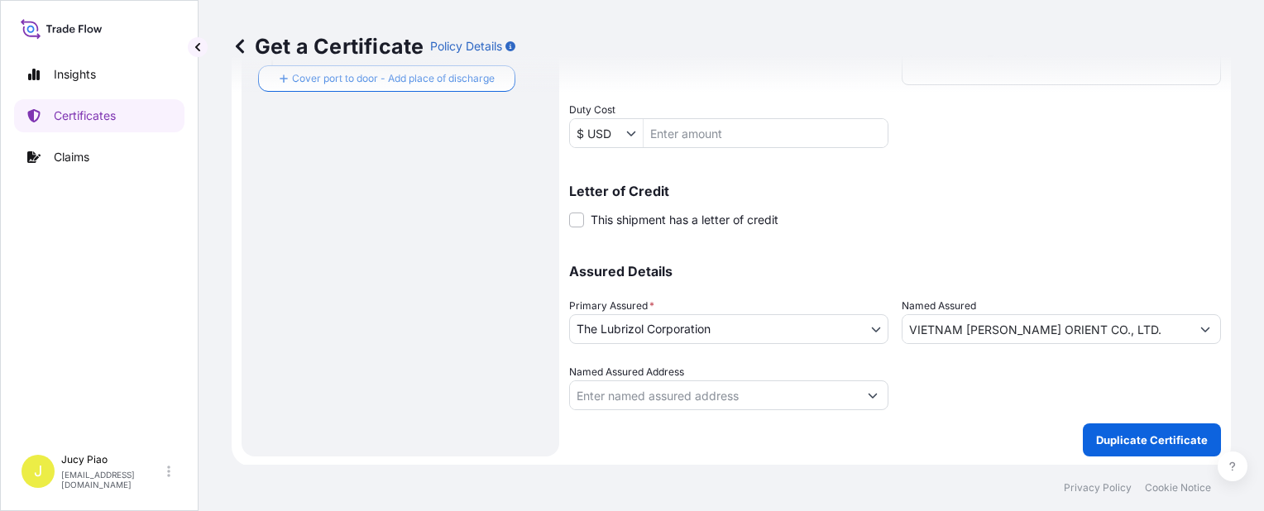
click at [1102, 326] on input "VIETNAM [PERSON_NAME] ORIENT CO., LTD." at bounding box center [1047, 329] width 288 height 30
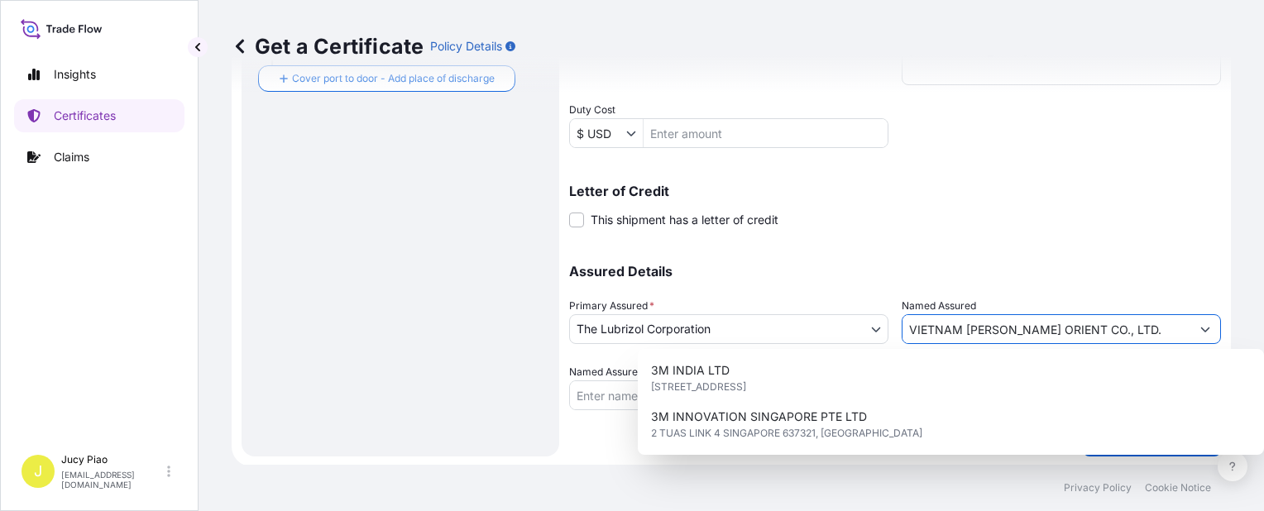
drag, startPoint x: 1129, startPoint y: 330, endPoint x: 780, endPoint y: 315, distance: 348.7
click at [780, 315] on div "Assured Details Primary Assured * The Lubrizol Corporation The Lubrizol Corpora…" at bounding box center [895, 328] width 652 height 166
paste input "FRAMAS KOREA VINA CO., LTD"
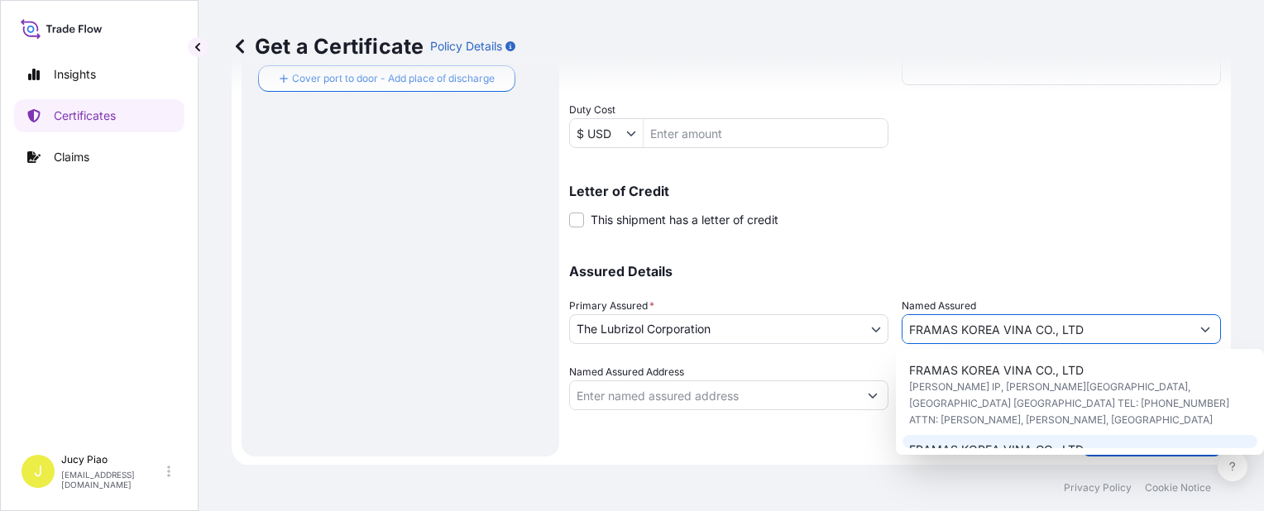
click at [1009, 442] on span "FRAMAS KOREA VINA CO., LTD" at bounding box center [996, 450] width 175 height 17
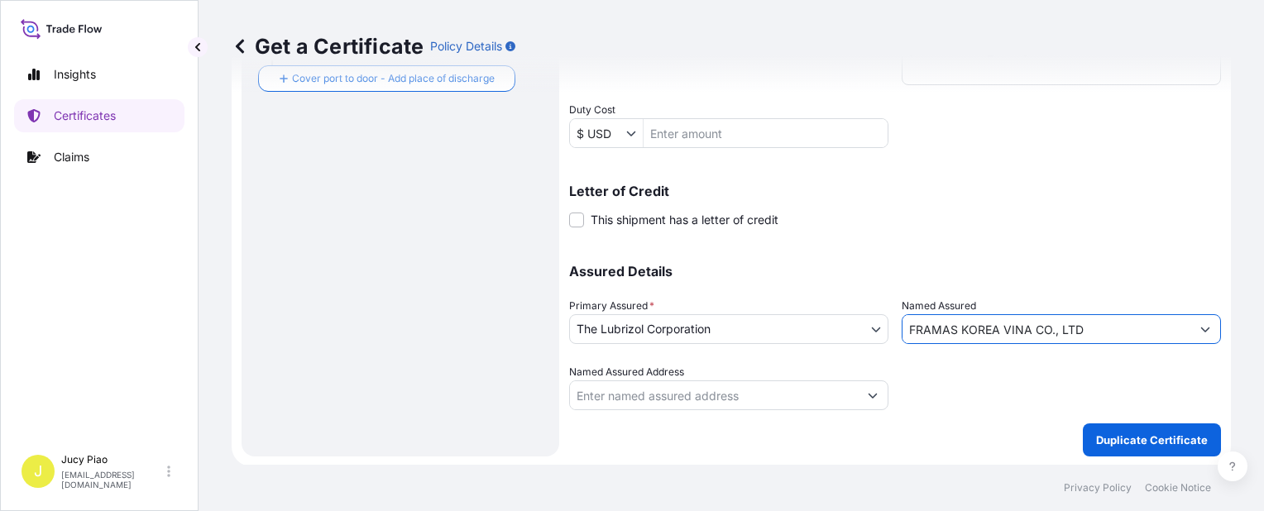
type input "FRAMAS KOREA VINA CO., LTD"
click at [1129, 435] on p "Duplicate Certificate" at bounding box center [1152, 440] width 112 height 17
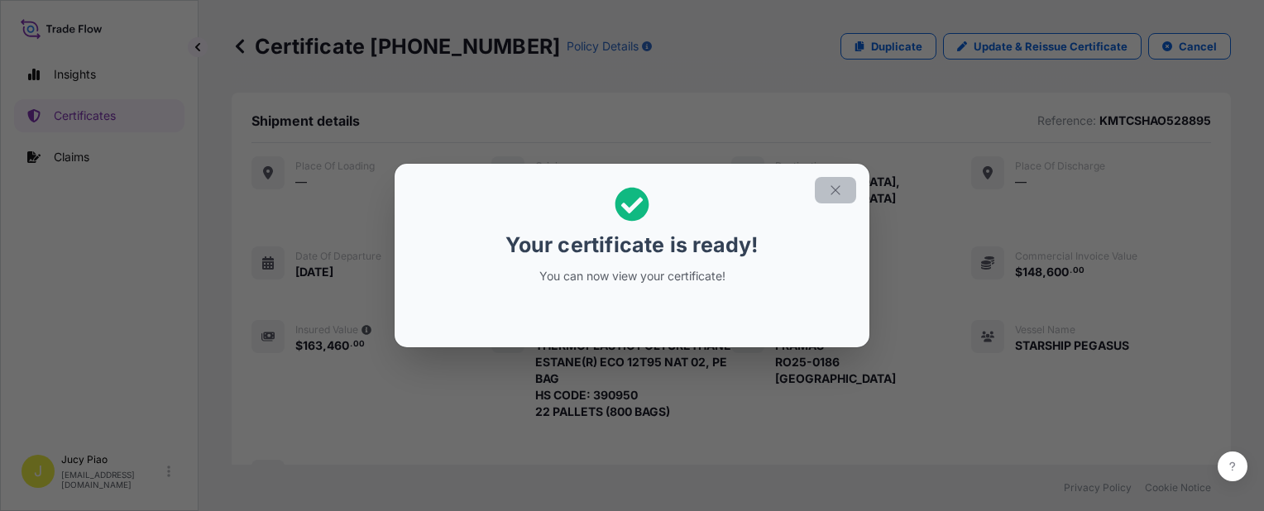
click at [847, 181] on button "button" at bounding box center [835, 190] width 41 height 26
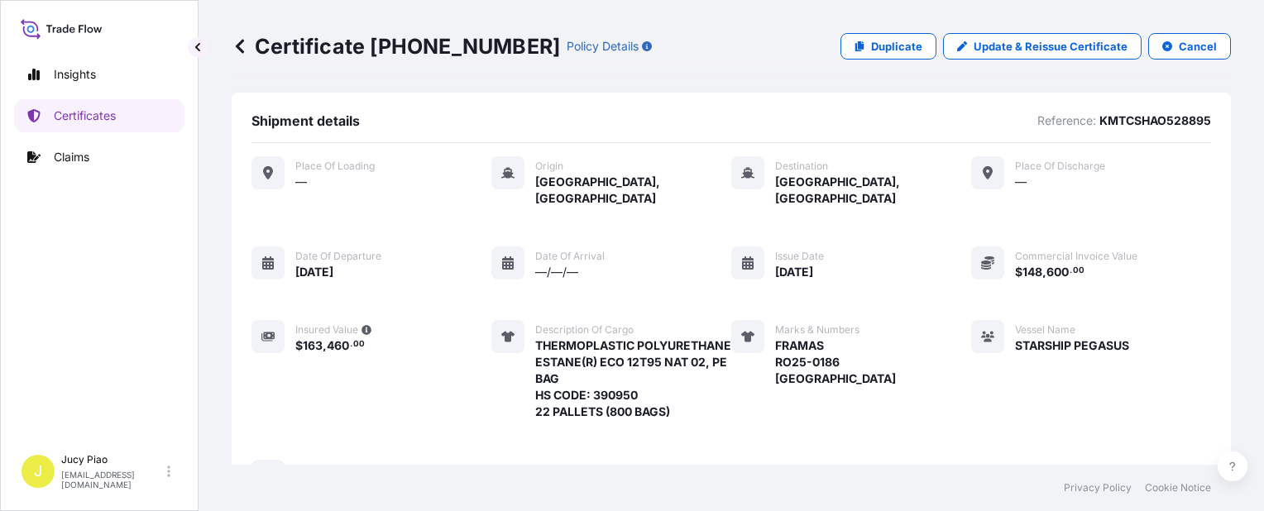
click at [868, 343] on div "Place of Loading — Origin [GEOGRAPHIC_DATA], [GEOGRAPHIC_DATA] Destination [GEO…" at bounding box center [732, 325] width 960 height 338
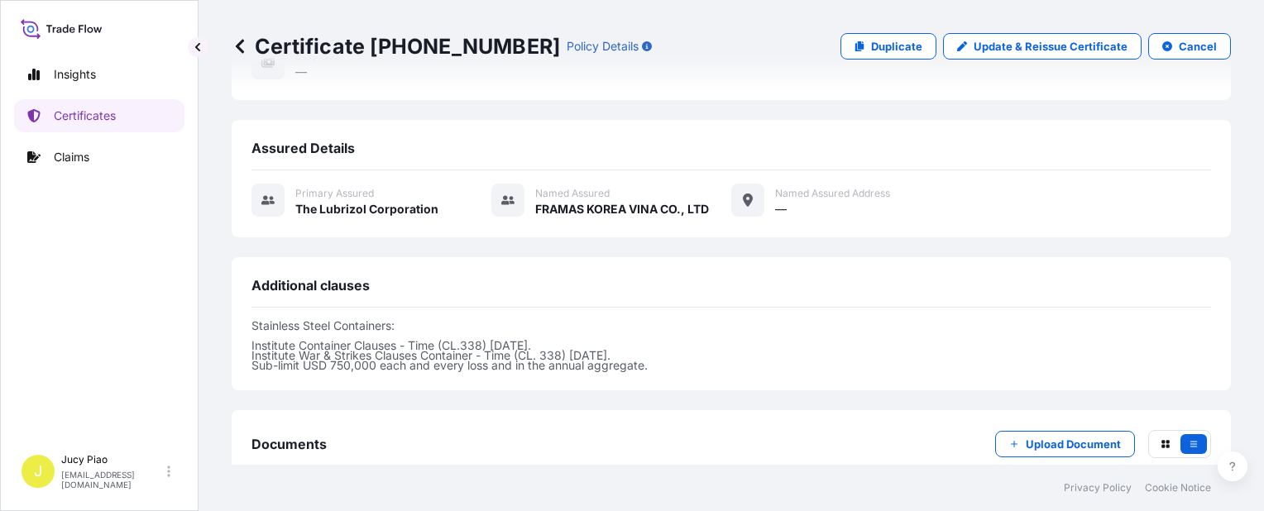
scroll to position [497, 0]
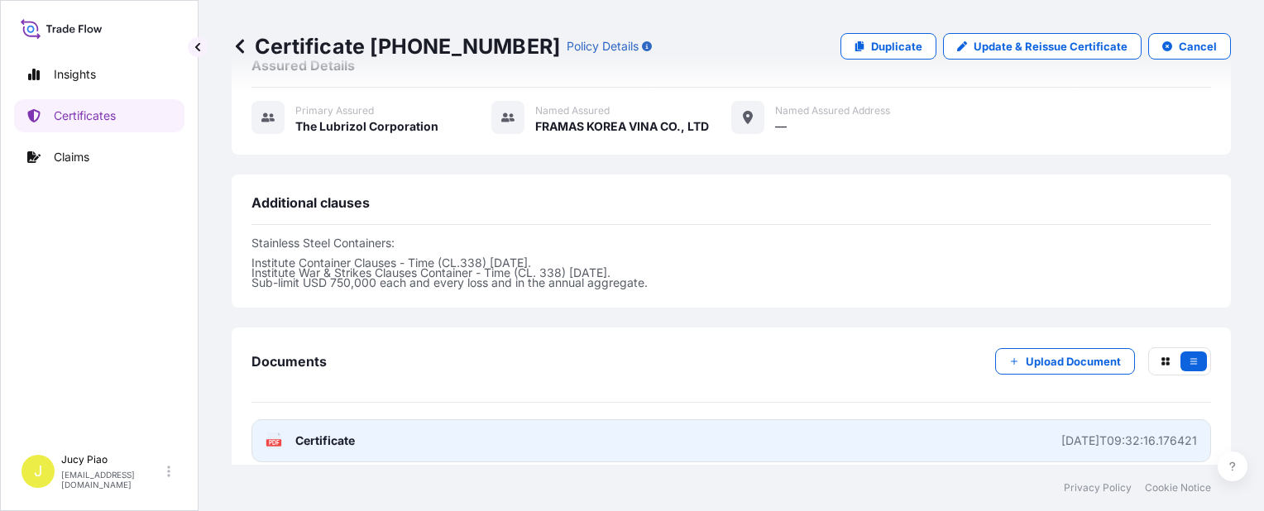
click at [831, 432] on link "PDF Certificate [DATE]T09:32:16.176421" at bounding box center [732, 441] width 960 height 43
